Goal: Task Accomplishment & Management: Manage account settings

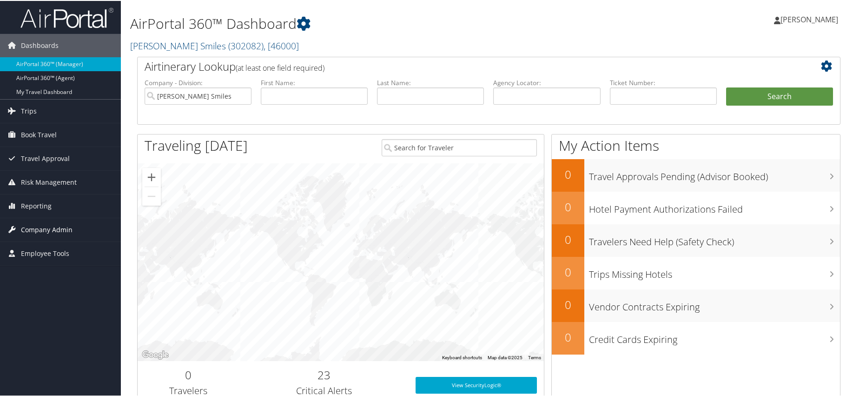
click at [56, 229] on span "Company Admin" at bounding box center [47, 228] width 52 height 23
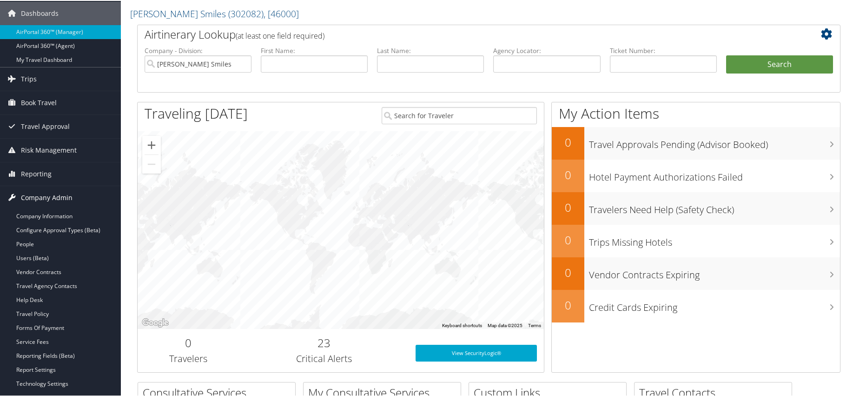
scroll to position [46, 0]
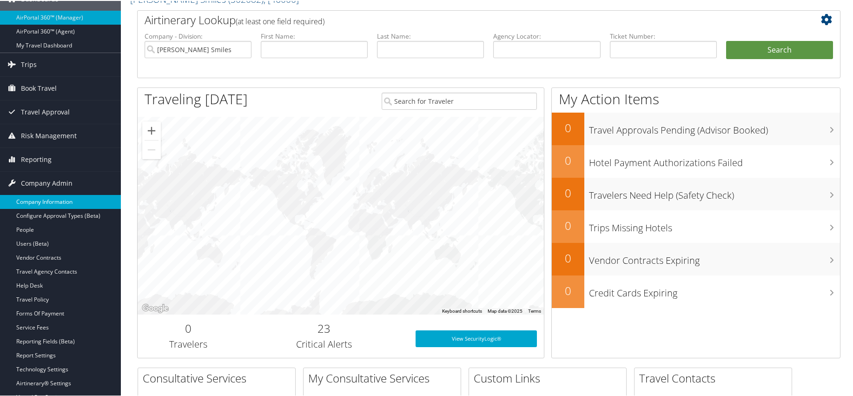
click at [50, 201] on link "Company Information" at bounding box center [60, 201] width 121 height 14
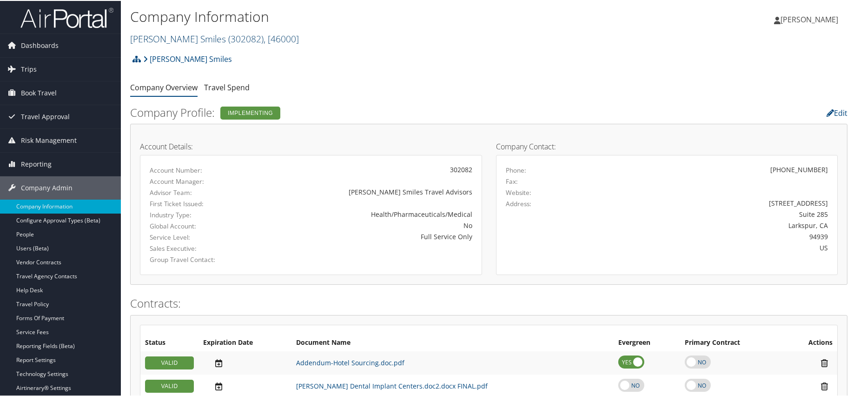
click at [146, 40] on link "Nuvia Smiles ( 302082 ) , [ 46000 ]" at bounding box center [214, 38] width 169 height 13
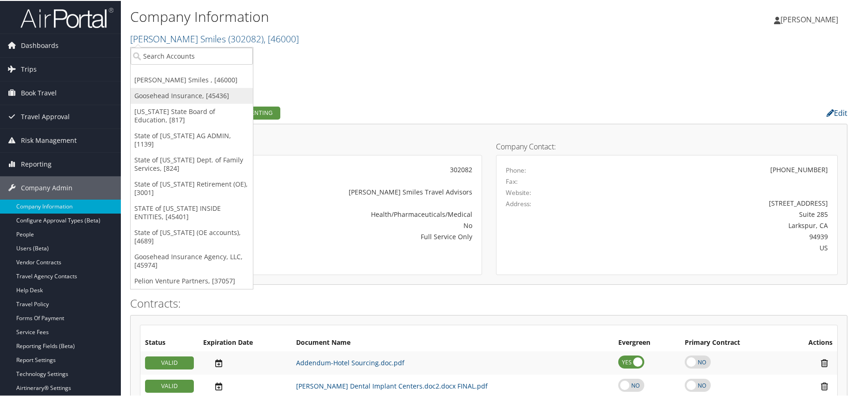
click at [163, 90] on link "Goosehead Insurance, [45436]" at bounding box center [192, 95] width 122 height 16
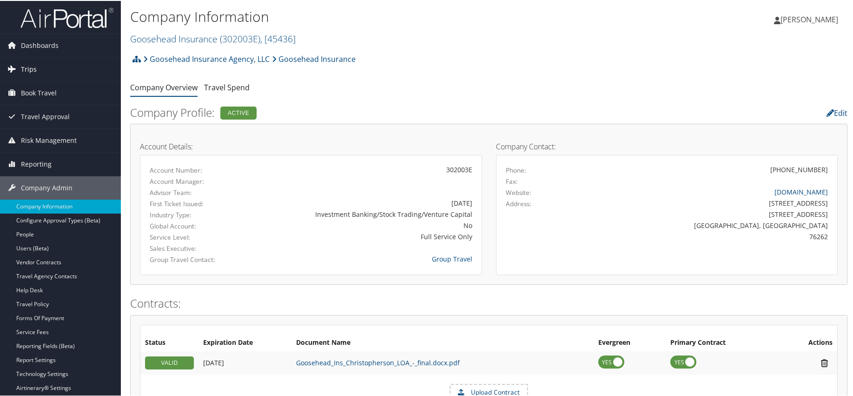
click at [26, 70] on span "Trips" at bounding box center [29, 68] width 16 height 23
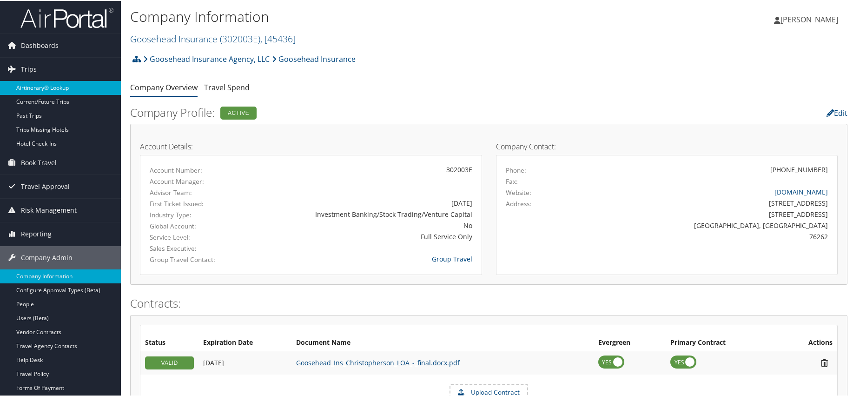
click at [38, 88] on link "Airtinerary® Lookup" at bounding box center [60, 87] width 121 height 14
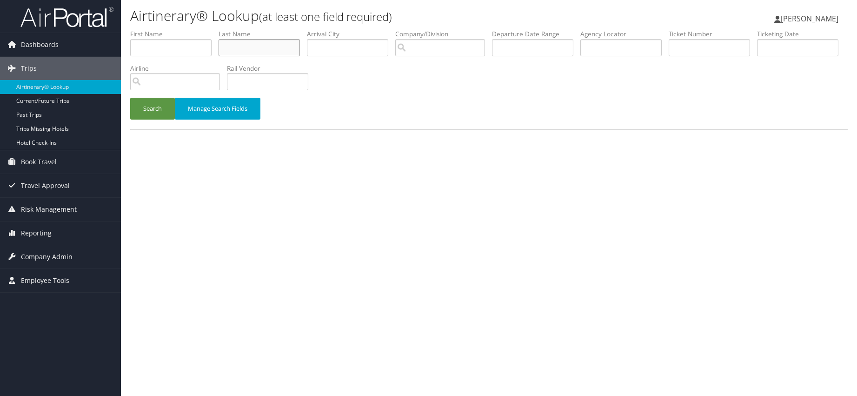
click at [237, 47] on input "text" at bounding box center [258, 47] width 81 height 17
click at [235, 43] on input "text" at bounding box center [258, 47] width 81 height 17
type input "brown"
click at [161, 108] on button "Search" at bounding box center [152, 109] width 45 height 22
click at [425, 51] on input "search" at bounding box center [440, 47] width 90 height 17
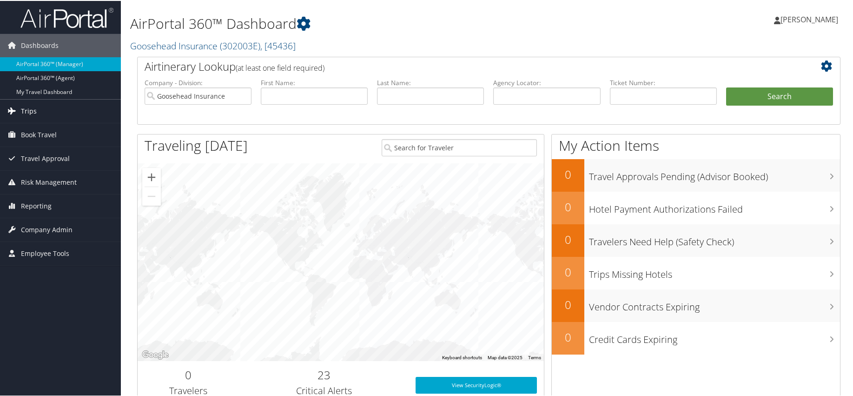
click at [34, 111] on span "Trips" at bounding box center [29, 110] width 16 height 23
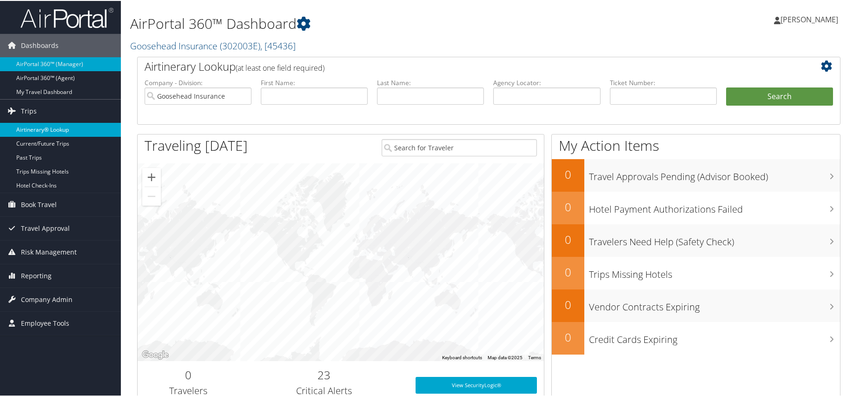
click at [37, 125] on link "Airtinerary® Lookup" at bounding box center [60, 129] width 121 height 14
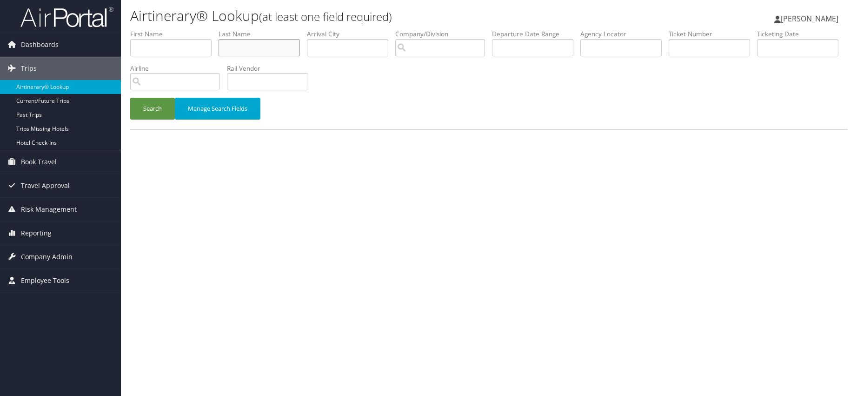
click at [250, 51] on input "text" at bounding box center [258, 47] width 81 height 17
type input "brown"
click at [425, 46] on input "search" at bounding box center [440, 47] width 90 height 17
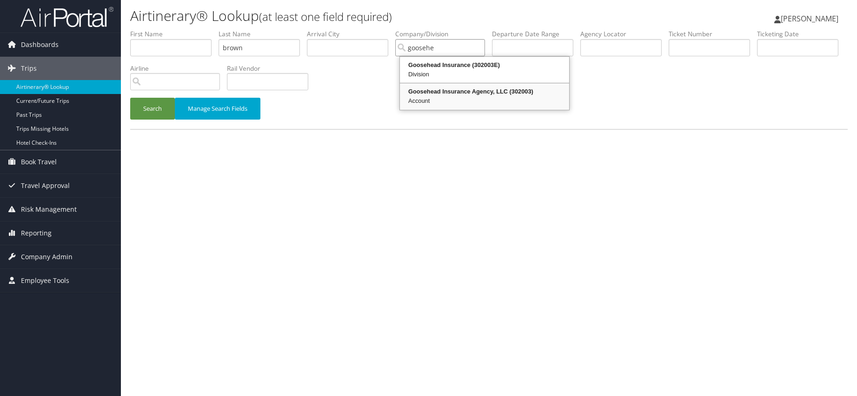
click at [476, 89] on div "Goosehead Insurance Agency, LLC (302003)" at bounding box center [484, 91] width 166 height 9
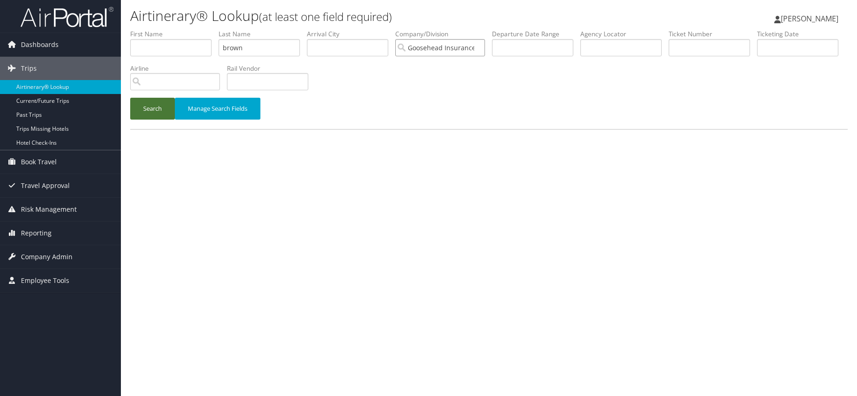
type input "Goosehead Insurance Agency, LLC"
click at [159, 108] on button "Search" at bounding box center [152, 109] width 45 height 22
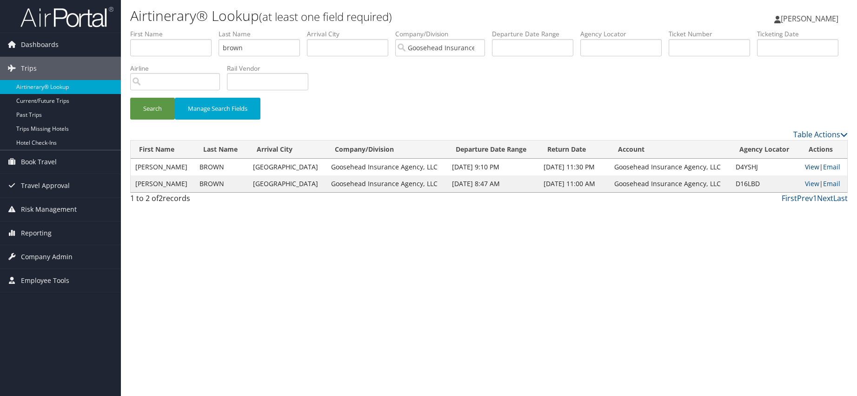
click at [806, 167] on link "View" at bounding box center [812, 166] width 14 height 9
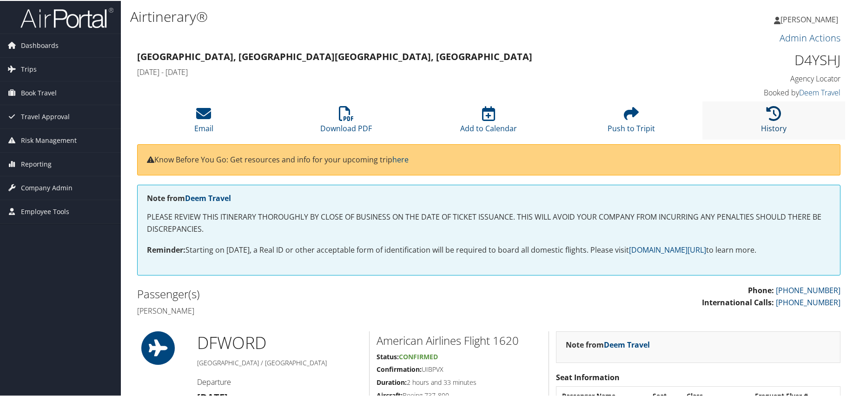
click at [774, 116] on icon at bounding box center [773, 112] width 15 height 15
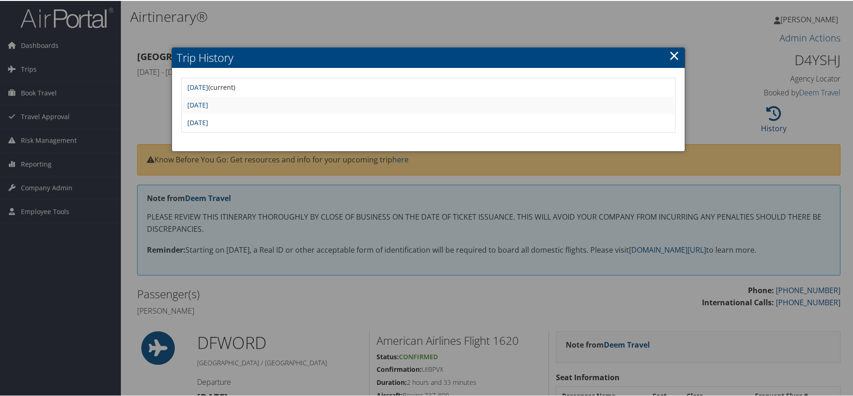
click at [198, 121] on link "[DATE]" at bounding box center [197, 121] width 21 height 9
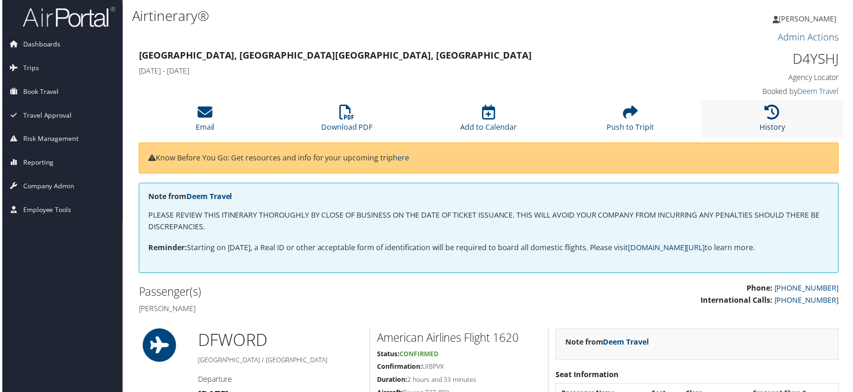
click at [766, 109] on icon at bounding box center [773, 112] width 15 height 15
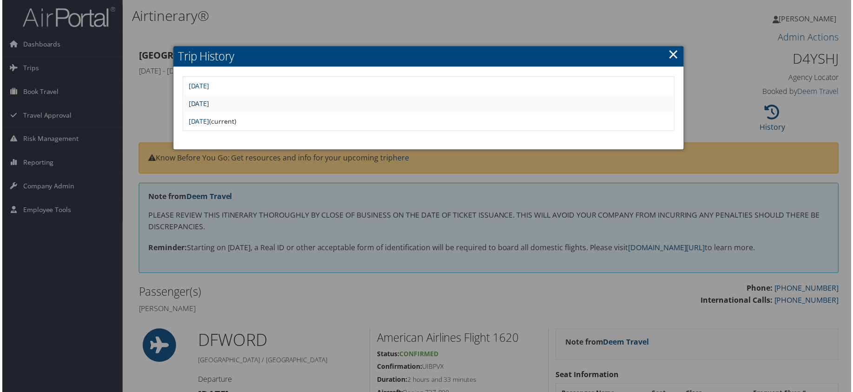
click at [196, 102] on link "Tue Aug 19 20:50:30 MDT 2025" at bounding box center [197, 103] width 21 height 9
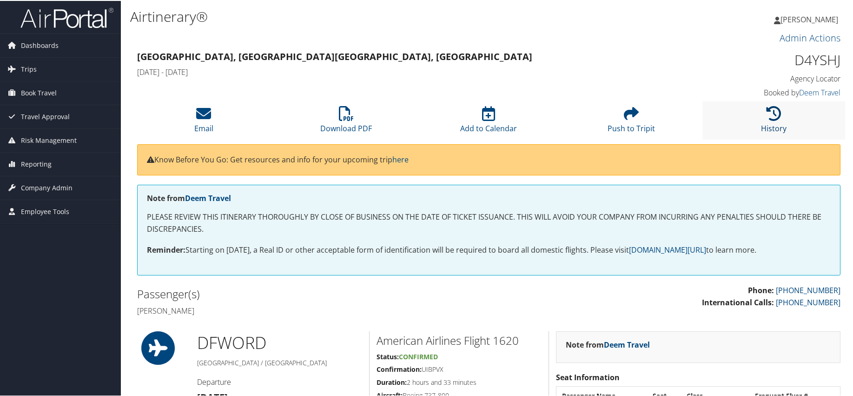
click at [775, 112] on icon at bounding box center [773, 112] width 15 height 15
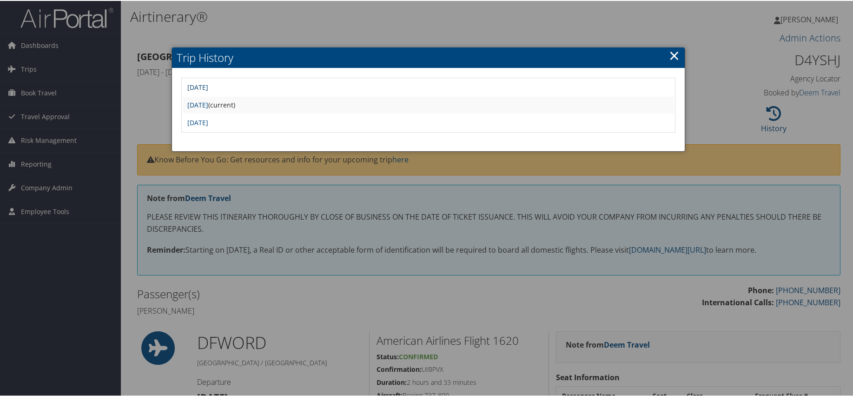
click at [208, 88] on link "[DATE]" at bounding box center [197, 86] width 21 height 9
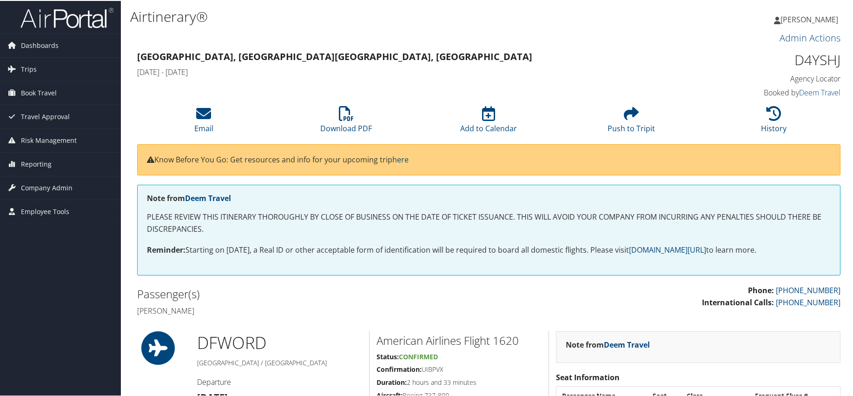
click at [363, 43] on h3 "Admin Actions" at bounding box center [488, 37] width 703 height 13
click at [584, 49] on h3 "[GEOGRAPHIC_DATA], [GEOGRAPHIC_DATA] [GEOGRAPHIC_DATA], [GEOGRAPHIC_DATA]" at bounding box center [399, 55] width 524 height 13
click at [34, 192] on span "Company Admin" at bounding box center [47, 186] width 52 height 23
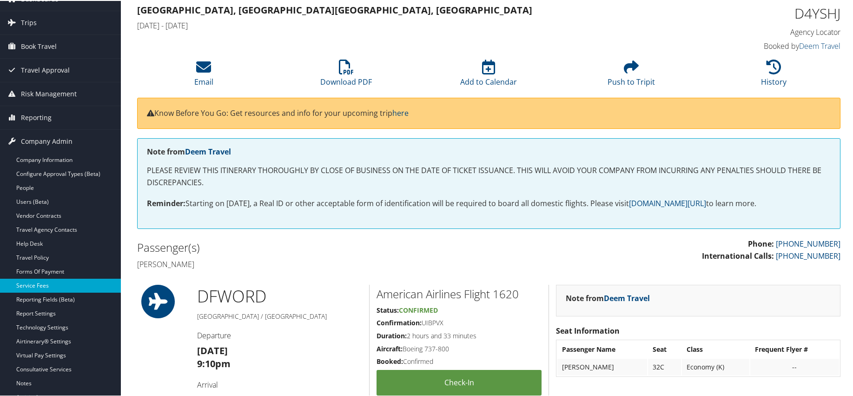
scroll to position [93, 0]
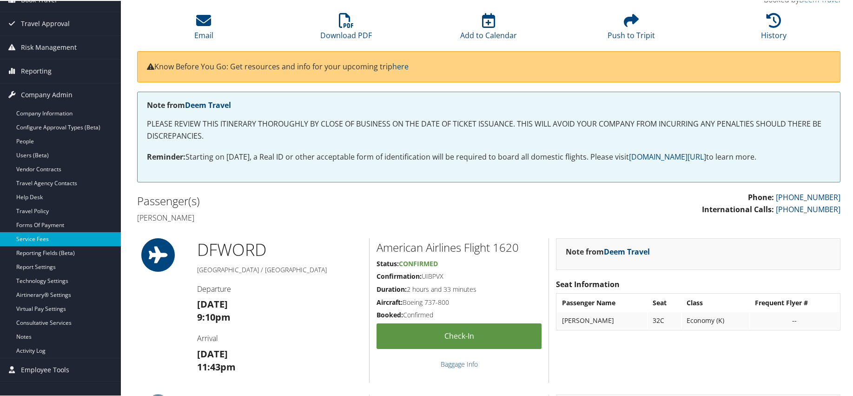
click at [34, 231] on link "Service Fees" at bounding box center [60, 238] width 121 height 14
